Goal: Task Accomplishment & Management: Complete application form

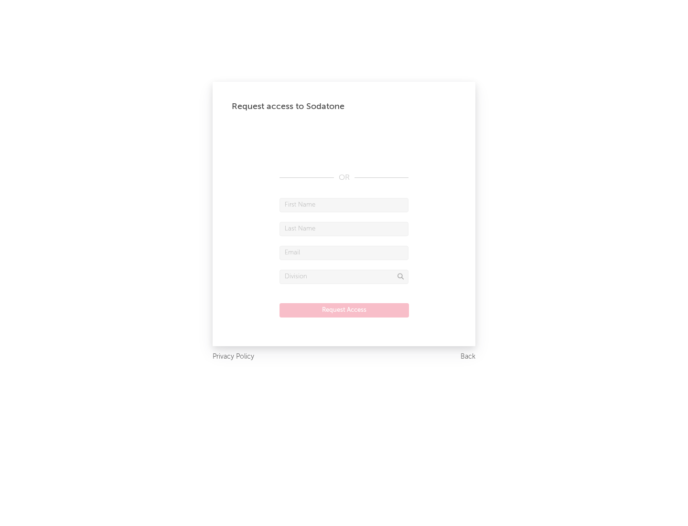
click at [344, 205] on input "text" at bounding box center [344, 205] width 129 height 14
type input "[PERSON_NAME]"
click at [344, 228] on input "text" at bounding box center [344, 229] width 129 height 14
type input "[PERSON_NAME]"
click at [344, 252] on input "text" at bounding box center [344, 253] width 129 height 14
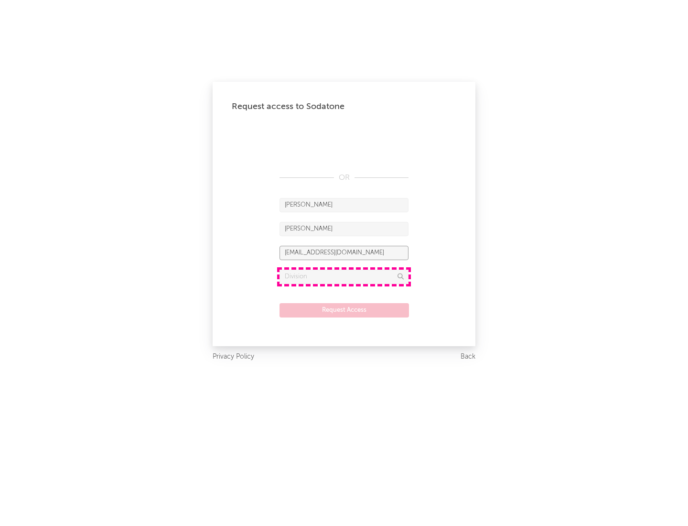
type input "[EMAIL_ADDRESS][DOMAIN_NAME]"
click at [344, 276] on input "text" at bounding box center [344, 277] width 129 height 14
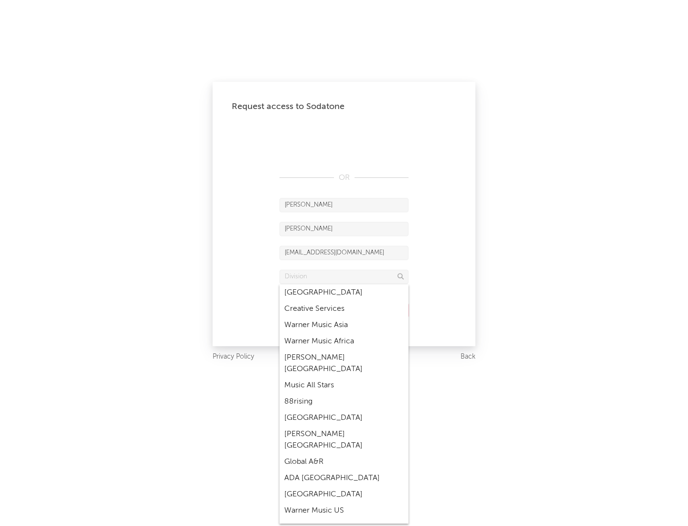
click at [344, 377] on div "Music All Stars" at bounding box center [344, 385] width 129 height 16
type input "Music All Stars"
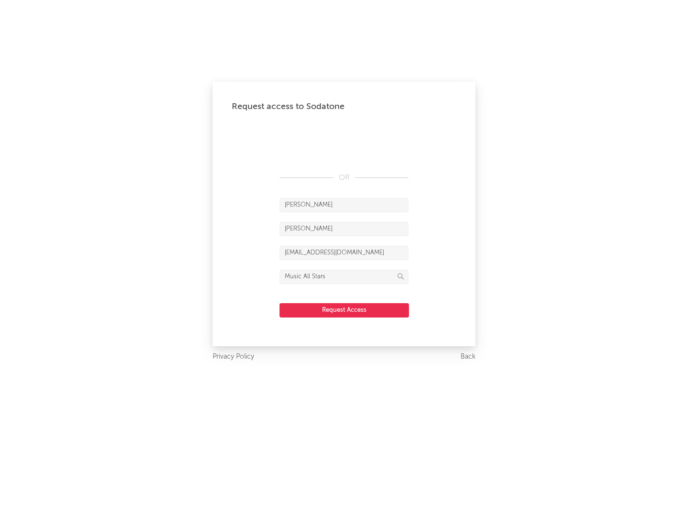
click at [344, 310] on button "Request Access" at bounding box center [345, 310] width 130 height 14
